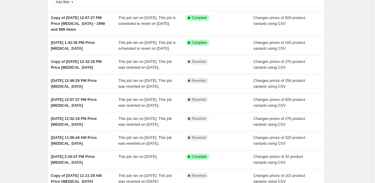
scroll to position [41, 0]
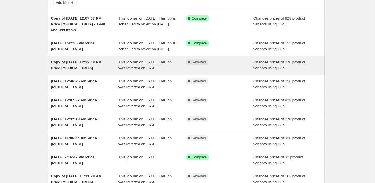
click at [233, 71] on div "Complete Reverted" at bounding box center [220, 65] width 68 height 12
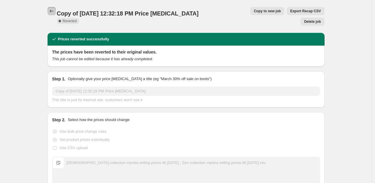
click at [52, 8] on button "Price change jobs" at bounding box center [52, 11] width 8 height 8
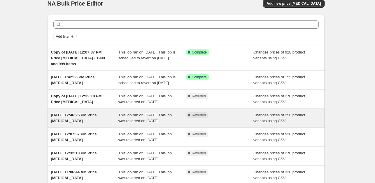
scroll to position [8, 0]
click at [292, 123] on div "Changes prices of 256 product variants using CSV" at bounding box center [287, 118] width 68 height 12
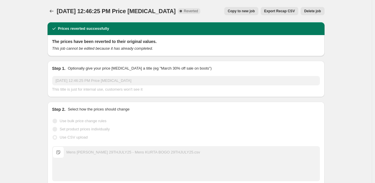
click at [246, 12] on span "Copy to new job" at bounding box center [241, 11] width 27 height 5
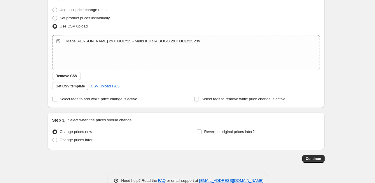
scroll to position [87, 0]
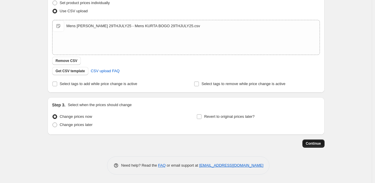
click at [315, 145] on span "Continue" at bounding box center [313, 143] width 15 height 5
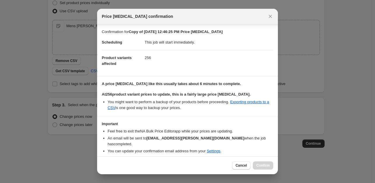
scroll to position [15, 0]
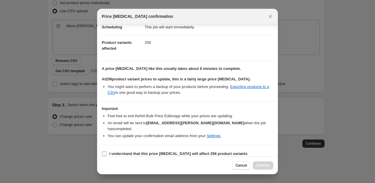
click at [103, 151] on input "I understand that this price [MEDICAL_DATA] will affect 256 product variants" at bounding box center [104, 153] width 5 height 5
checkbox input "true"
click at [263, 164] on span "Confirm" at bounding box center [262, 165] width 13 height 5
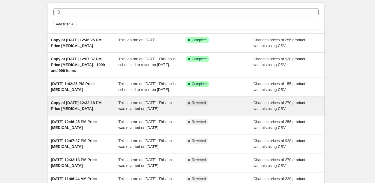
scroll to position [21, 0]
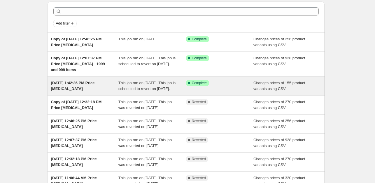
click at [245, 92] on div "Success Complete Complete" at bounding box center [220, 86] width 68 height 12
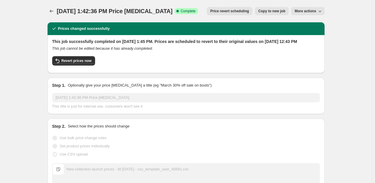
click at [244, 13] on span "Price revert scheduling" at bounding box center [229, 11] width 39 height 5
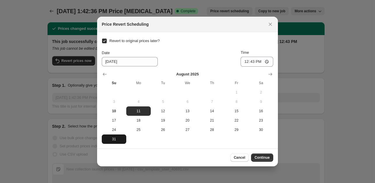
click at [117, 140] on span "31" at bounding box center [114, 138] width 20 height 5
type input "[DATE]"
click at [267, 158] on span "Continue" at bounding box center [262, 157] width 15 height 5
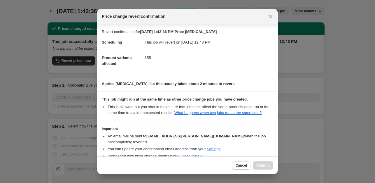
scroll to position [26, 0]
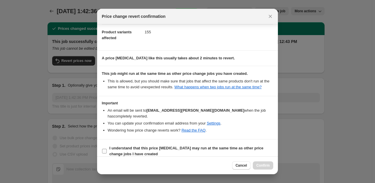
click at [105, 148] on input "I understand that this price [MEDICAL_DATA] may run at the same time as other p…" at bounding box center [104, 150] width 5 height 5
checkbox input "true"
click at [263, 164] on span "Confirm" at bounding box center [262, 165] width 13 height 5
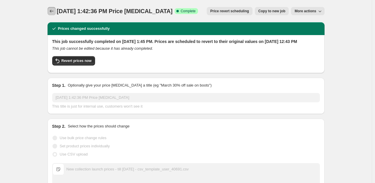
click at [50, 8] on icon "Price change jobs" at bounding box center [52, 11] width 6 height 6
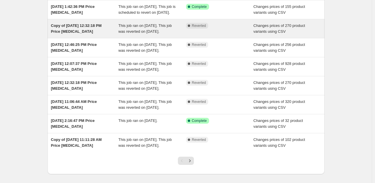
scroll to position [97, 0]
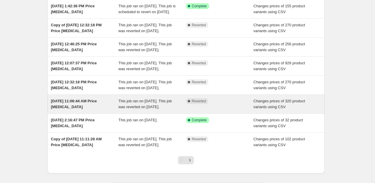
click at [156, 109] on span "This job ran on [DATE]. This job was reverted on [DATE]." at bounding box center [144, 104] width 53 height 10
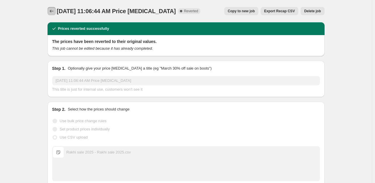
click at [53, 12] on icon "Price change jobs" at bounding box center [52, 11] width 6 height 6
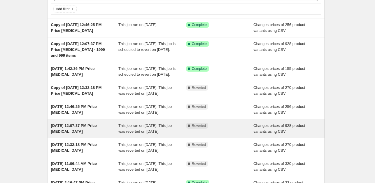
scroll to position [35, 0]
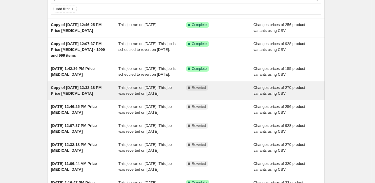
click at [161, 95] on span "This job ran on [DATE]. This job was reverted on [DATE]." at bounding box center [144, 90] width 53 height 10
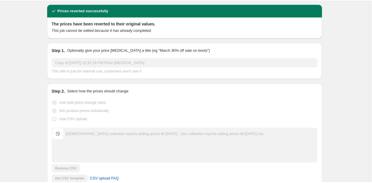
scroll to position [29, 0]
